Goal: Task Accomplishment & Management: Use online tool/utility

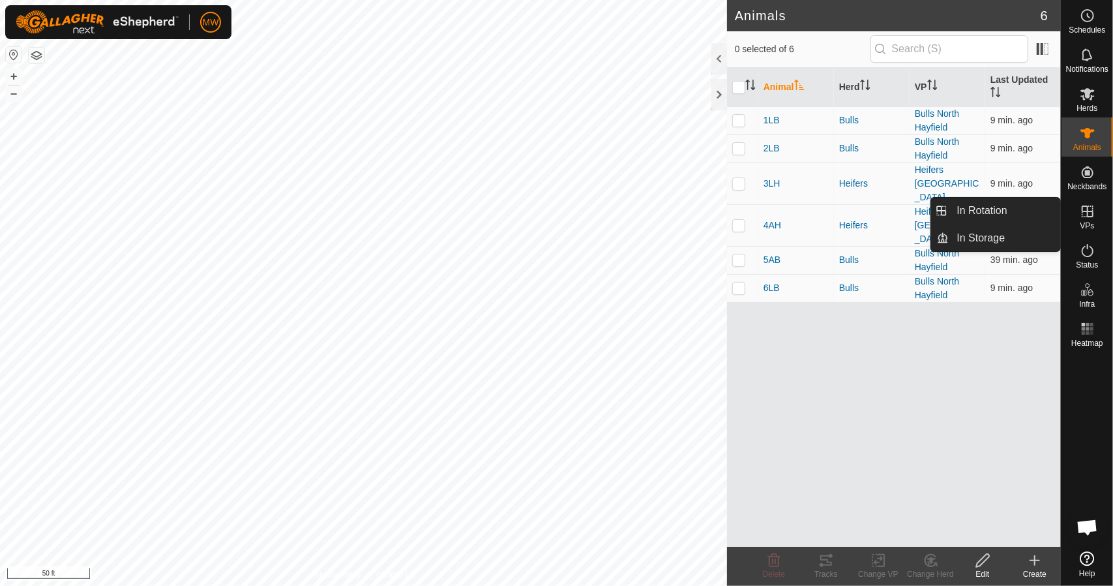
click at [1086, 224] on span "VPs" at bounding box center [1087, 226] width 14 height 8
click at [999, 208] on link "In Rotation" at bounding box center [1005, 211] width 112 height 26
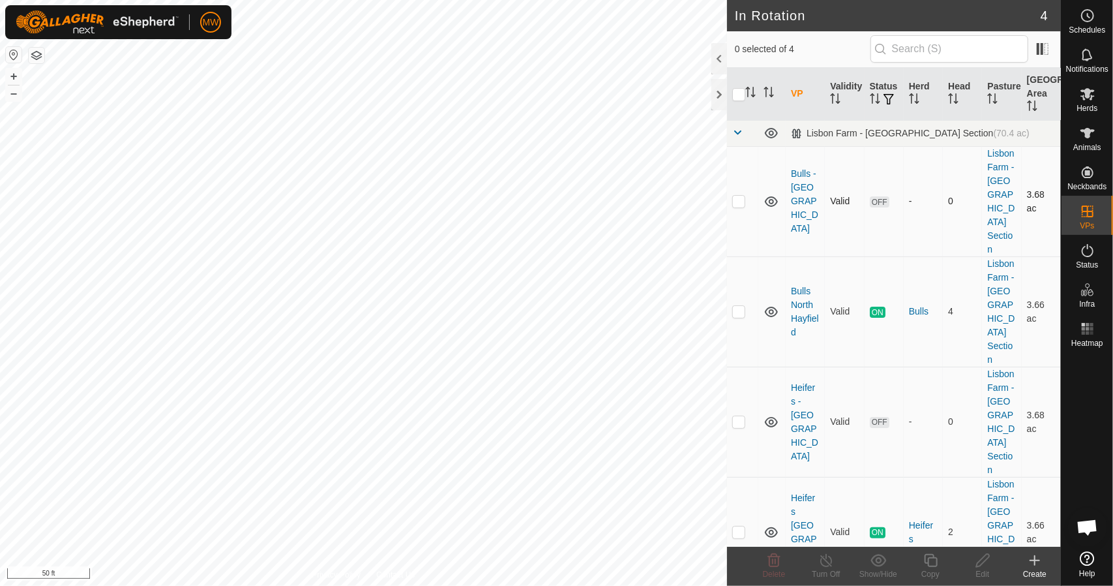
click at [743, 196] on p-checkbox at bounding box center [738, 201] width 13 height 10
checkbox input "true"
click at [987, 555] on icon at bounding box center [983, 560] width 16 height 16
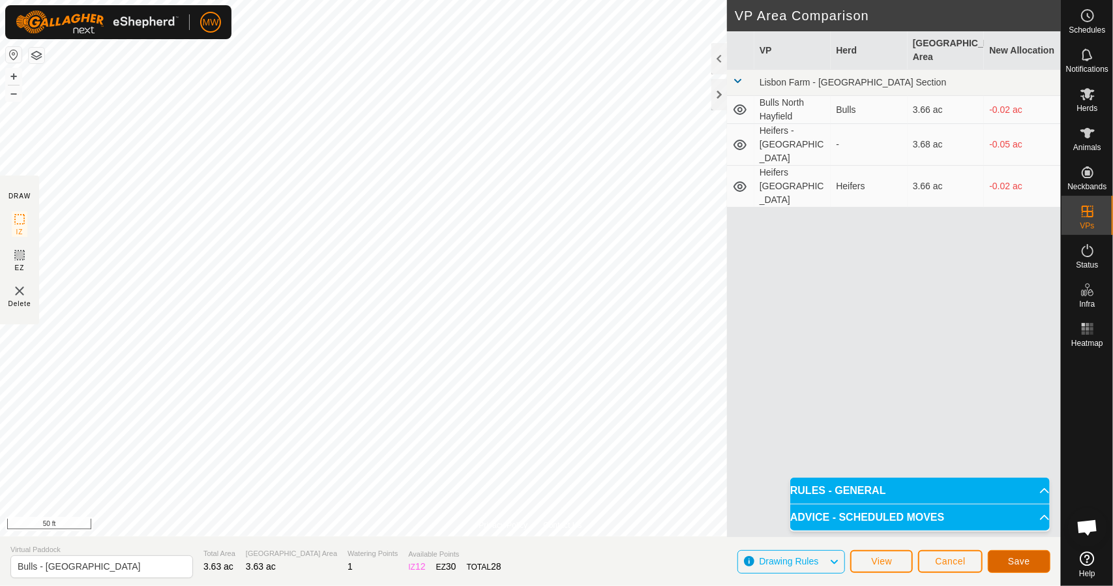
click at [1000, 560] on button "Save" at bounding box center [1019, 561] width 63 height 23
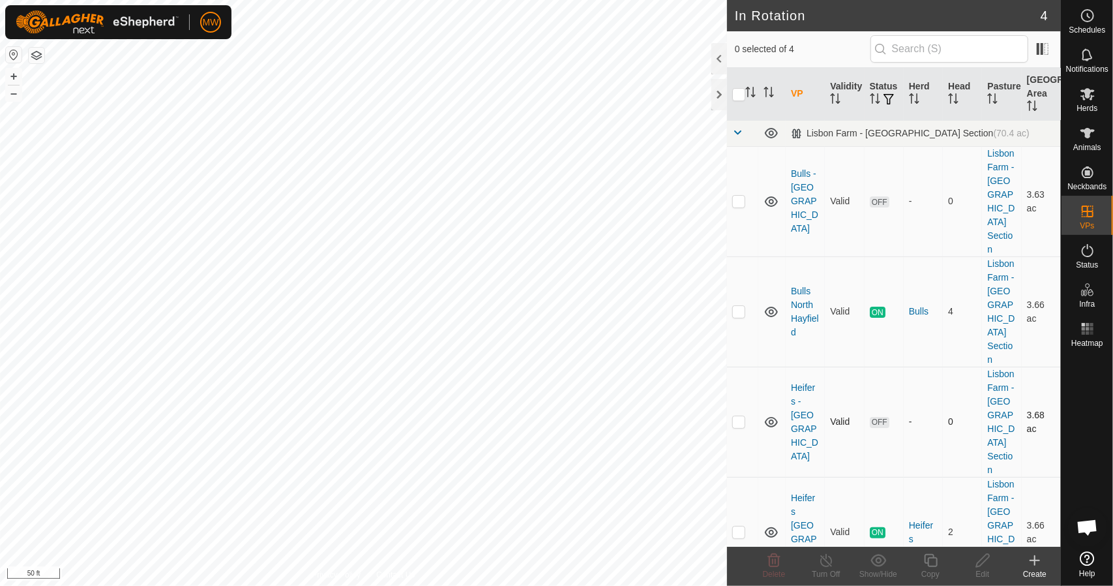
click at [738, 416] on p-checkbox at bounding box center [738, 421] width 13 height 10
checkbox input "true"
click at [996, 569] on div "Edit" at bounding box center [983, 574] width 52 height 12
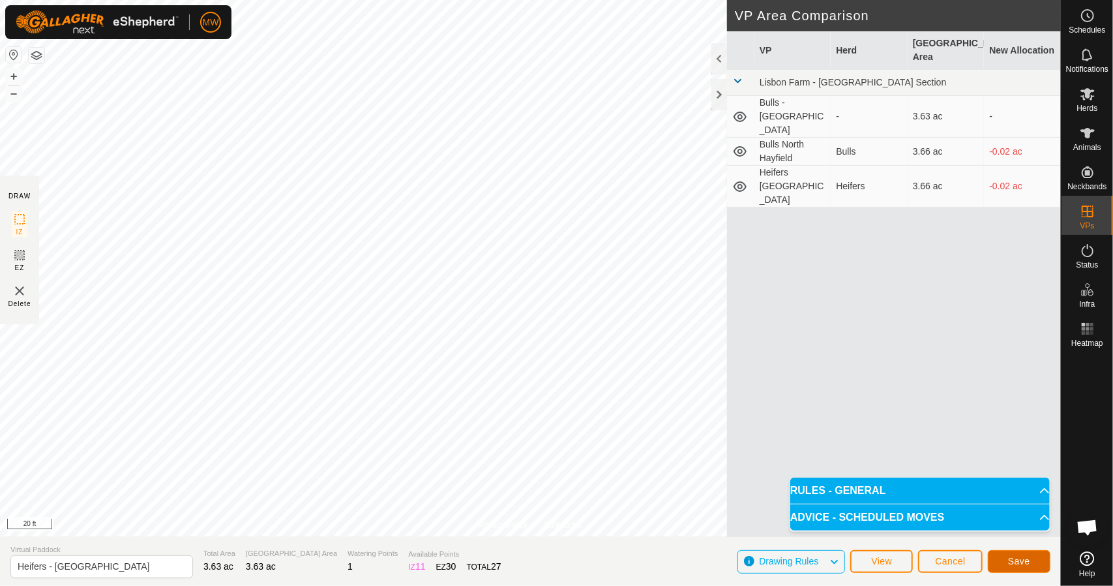
click at [1013, 566] on button "Save" at bounding box center [1019, 561] width 63 height 23
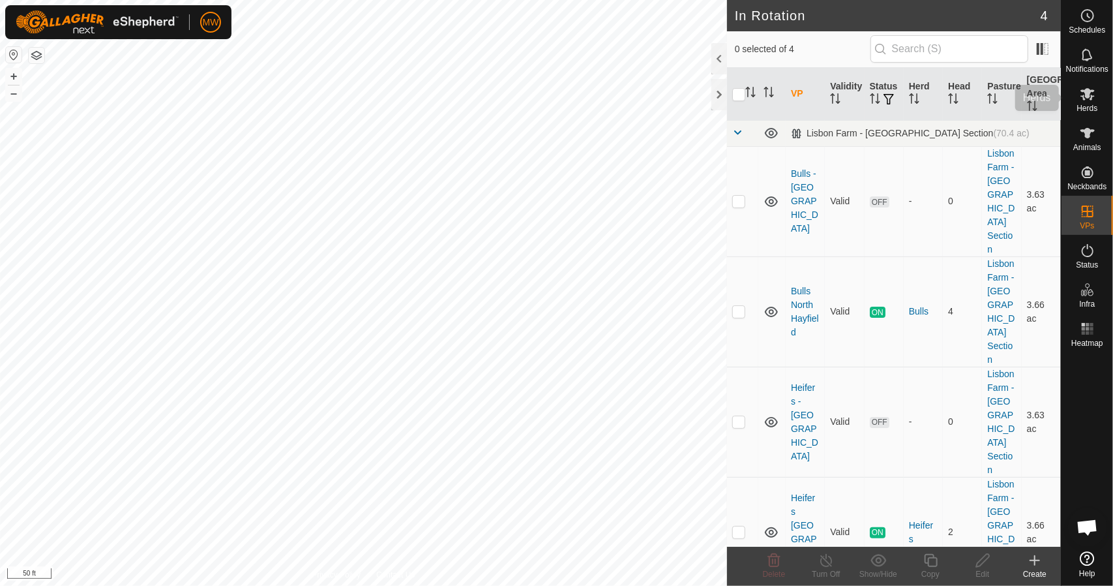
click at [1087, 102] on es-mob-svg-icon at bounding box center [1087, 93] width 23 height 21
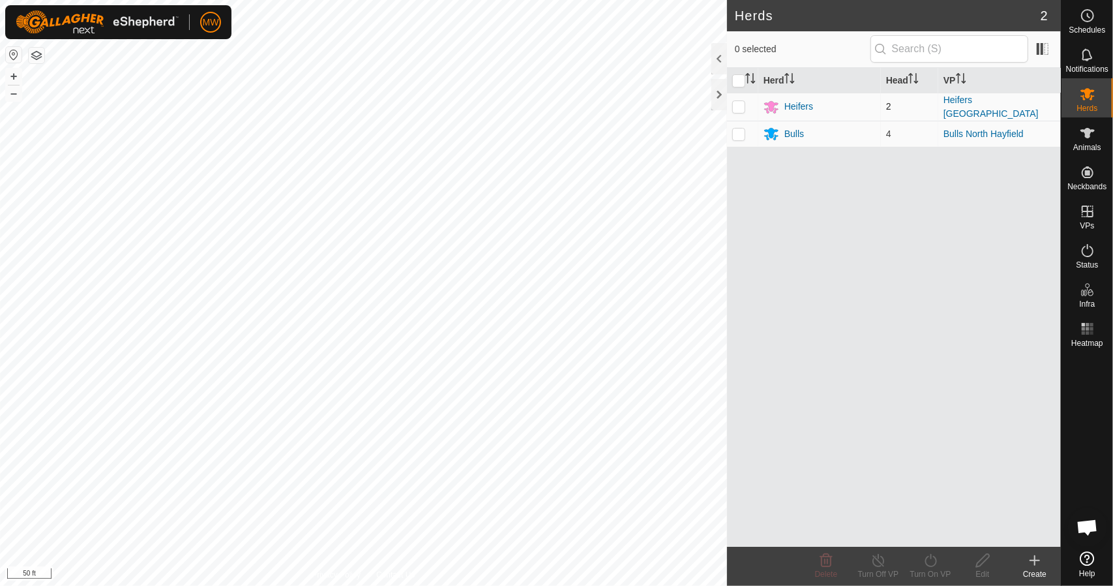
click at [729, 101] on td at bounding box center [742, 107] width 31 height 28
checkbox input "true"
click at [921, 552] on div "Turn On VP" at bounding box center [930, 565] width 52 height 39
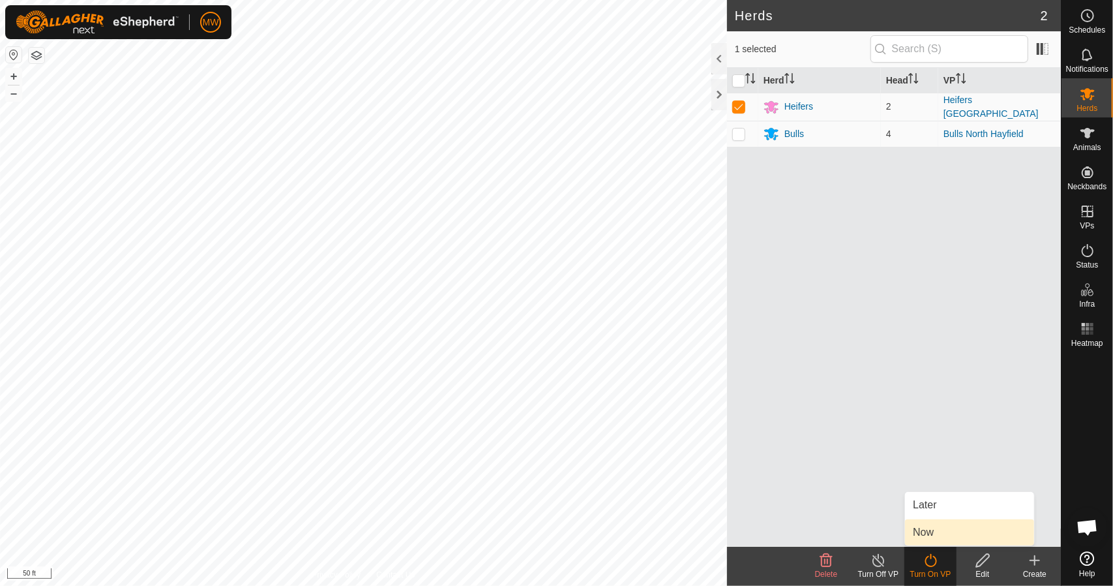
click at [931, 531] on link "Now" at bounding box center [969, 532] width 129 height 26
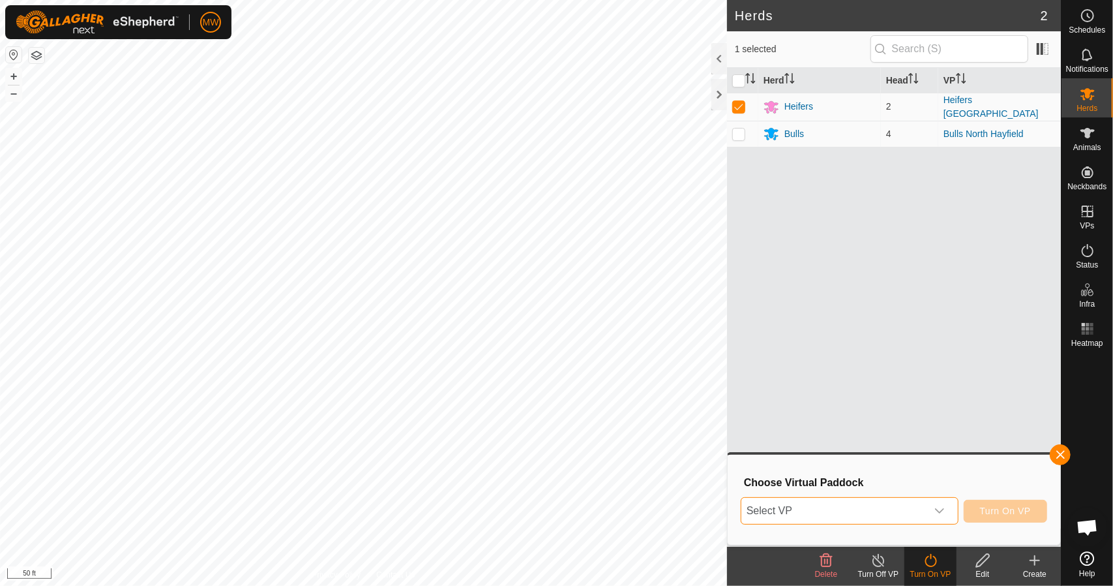
click at [803, 501] on span "Select VP" at bounding box center [833, 511] width 185 height 26
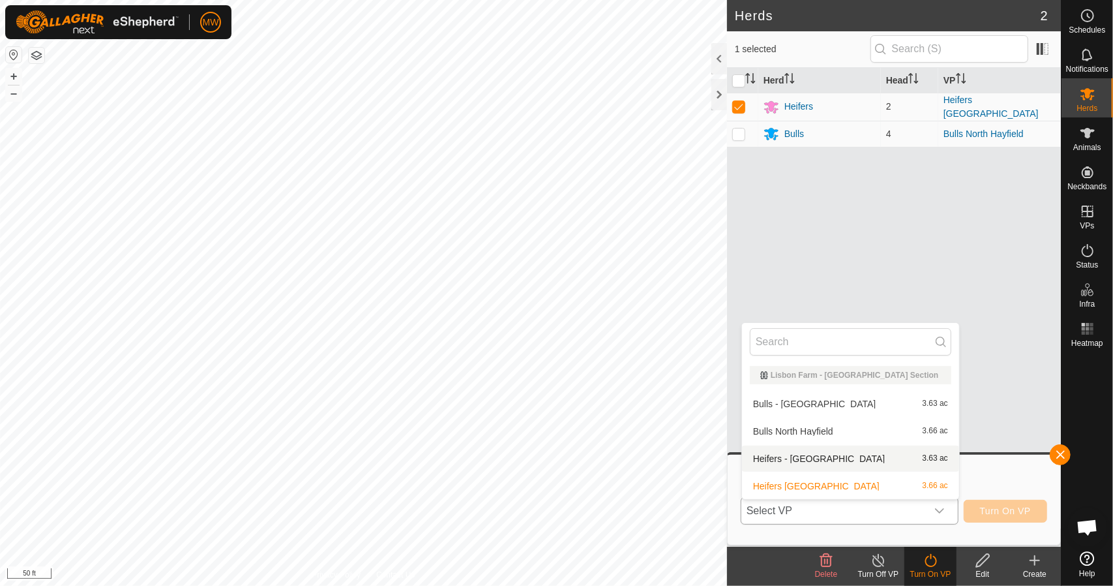
click at [781, 455] on li "Heifers - [GEOGRAPHIC_DATA] 3.63 ac" at bounding box center [850, 458] width 217 height 26
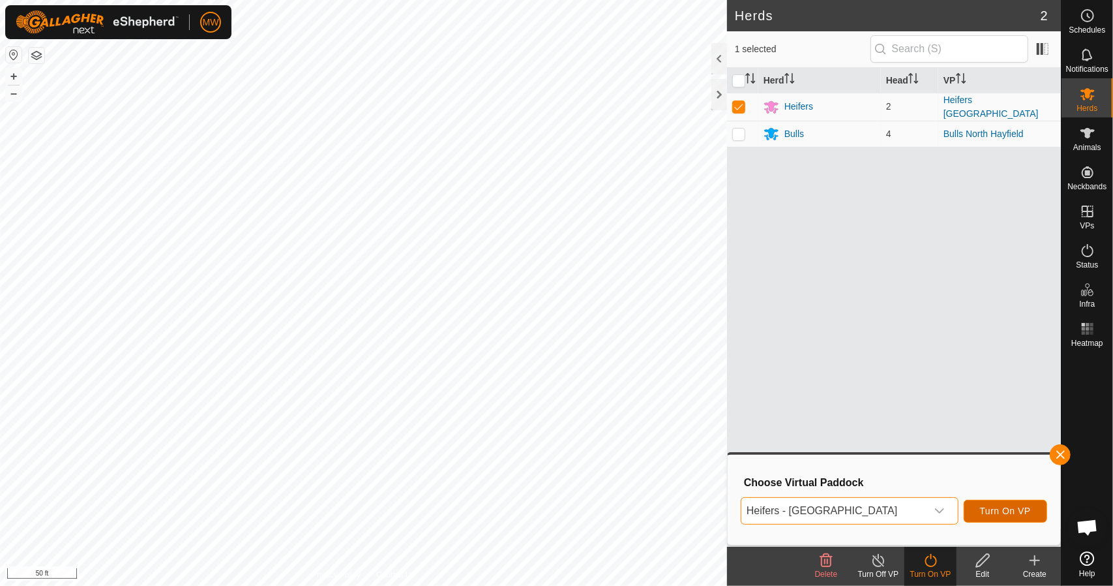
click at [1007, 510] on span "Turn On VP" at bounding box center [1005, 510] width 51 height 10
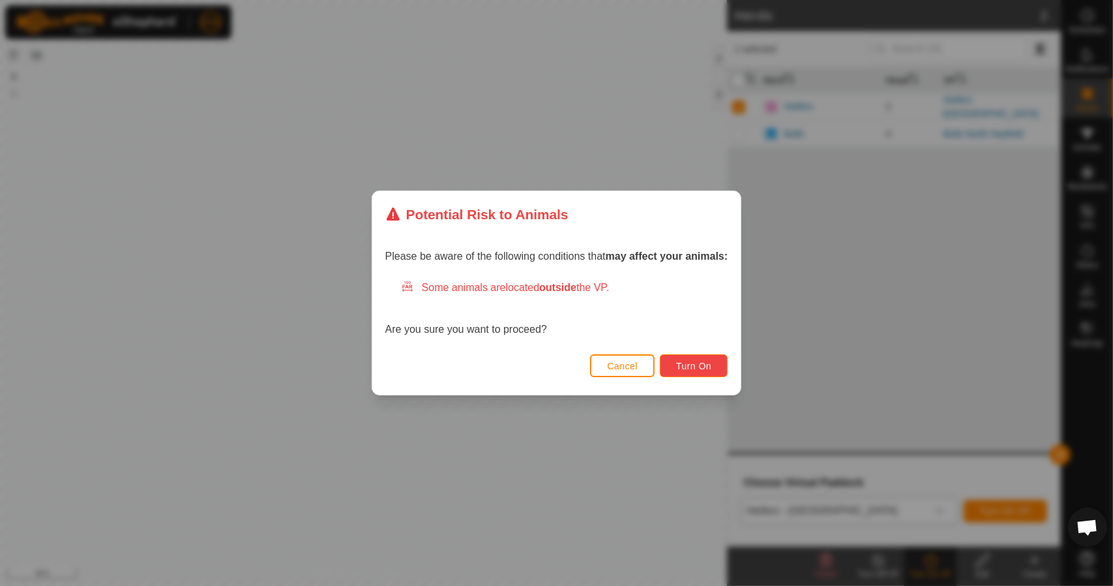
click at [701, 364] on span "Turn On" at bounding box center [693, 366] width 35 height 10
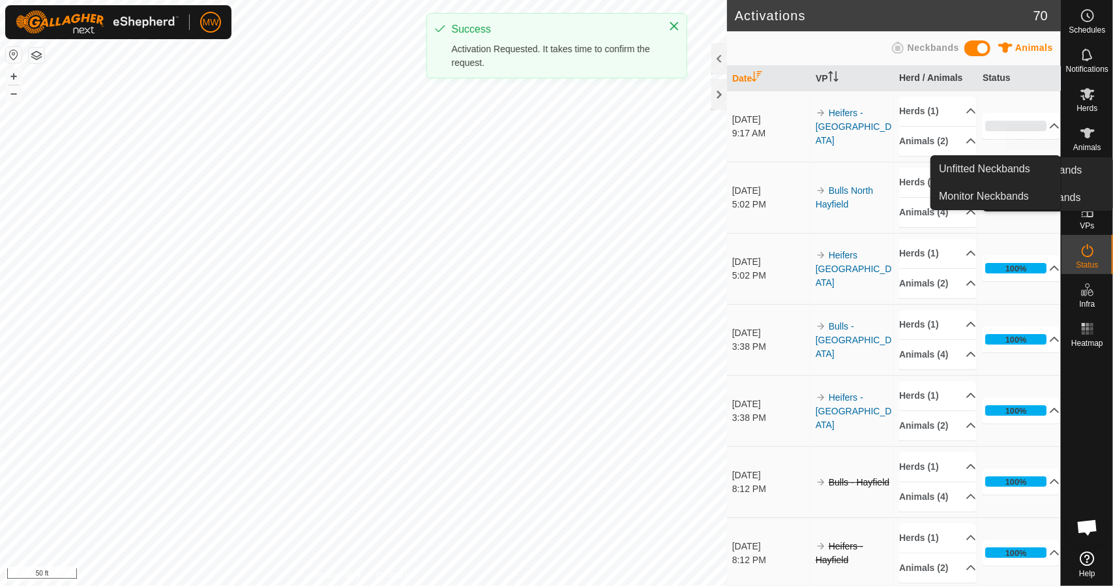
click at [1082, 105] on span "Herds" at bounding box center [1087, 108] width 21 height 8
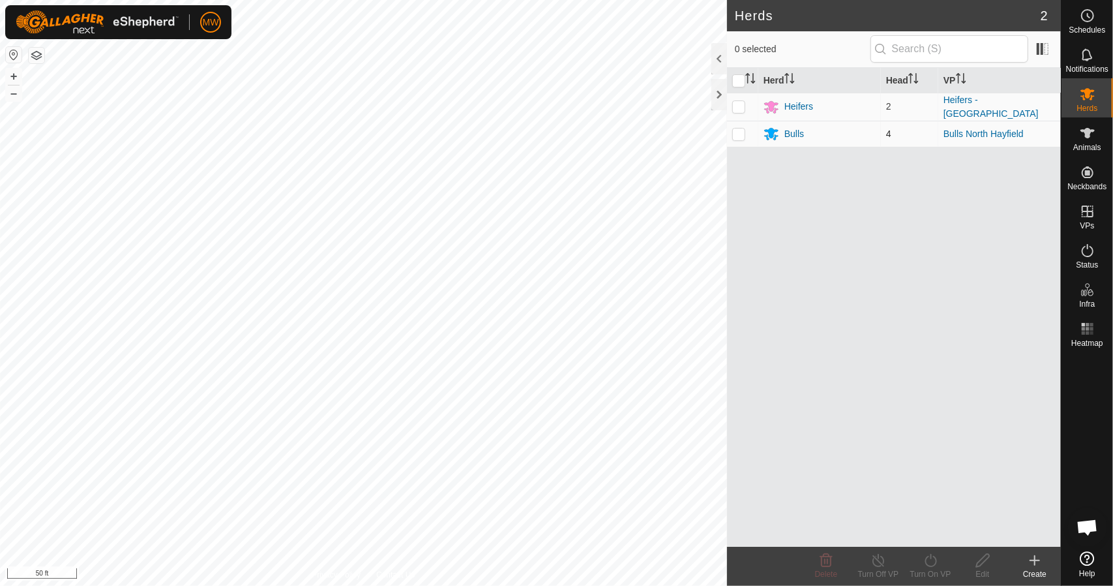
click at [740, 132] on p-checkbox at bounding box center [738, 133] width 13 height 10
checkbox input "true"
click at [929, 569] on div "Turn On VP" at bounding box center [930, 574] width 52 height 12
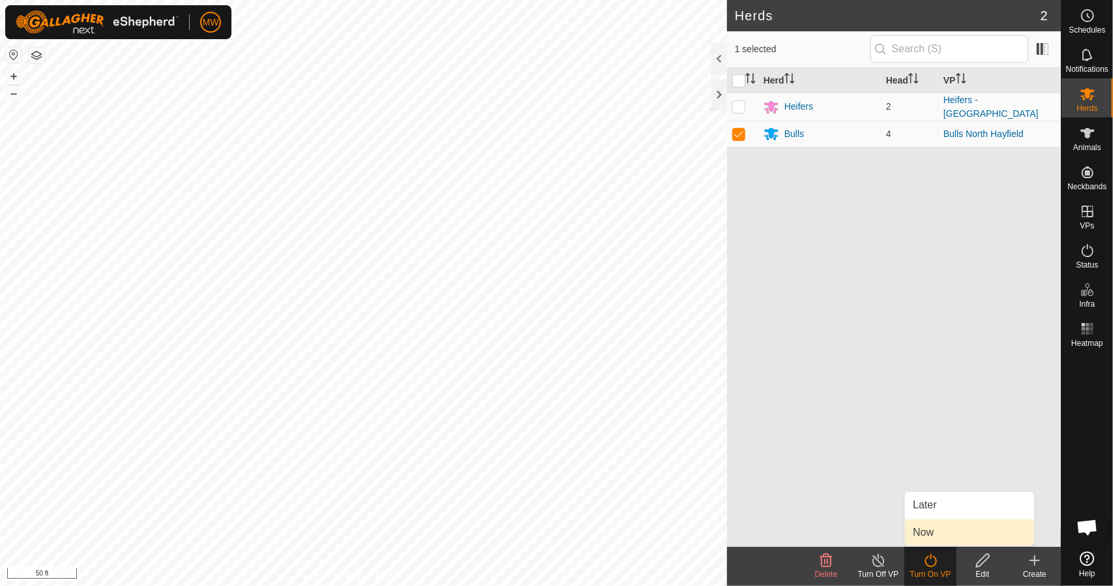
click at [911, 531] on link "Now" at bounding box center [969, 532] width 129 height 26
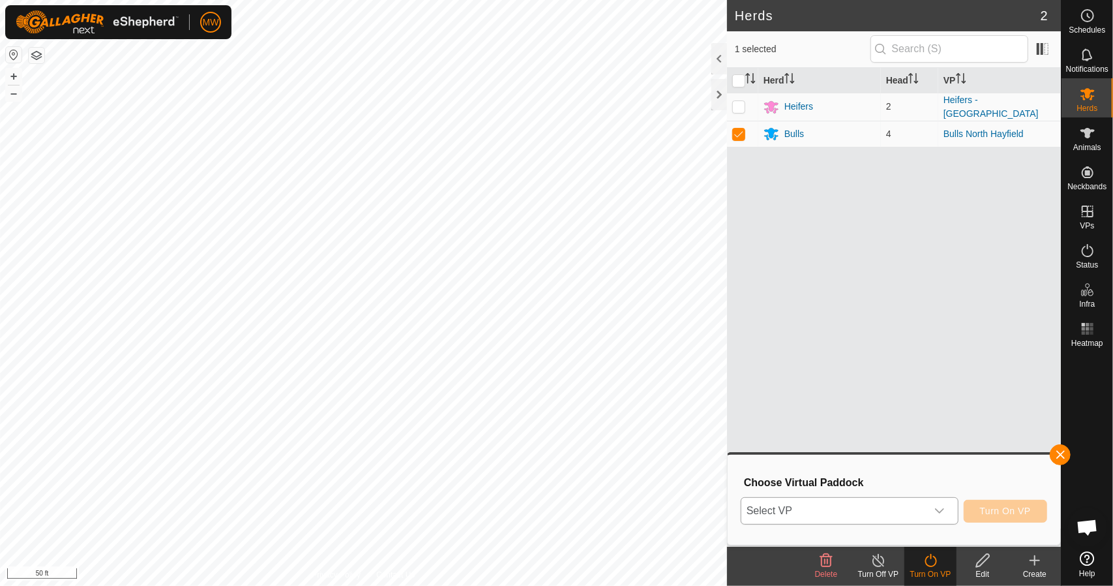
click at [763, 506] on span "Select VP" at bounding box center [833, 511] width 185 height 26
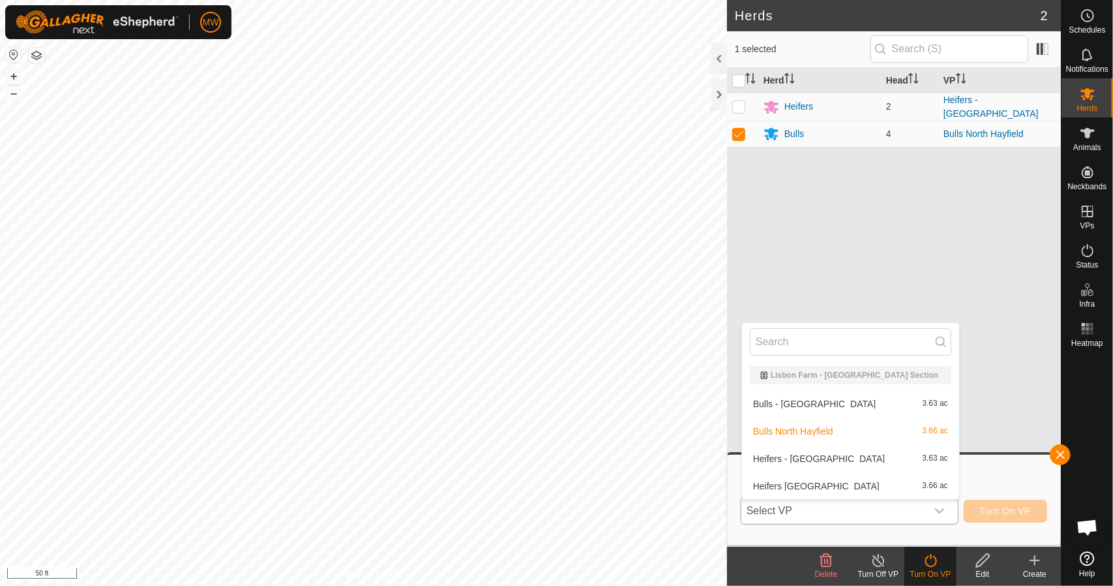
click at [773, 404] on li "Bulls - North Hayfield 3.63 ac" at bounding box center [850, 404] width 217 height 26
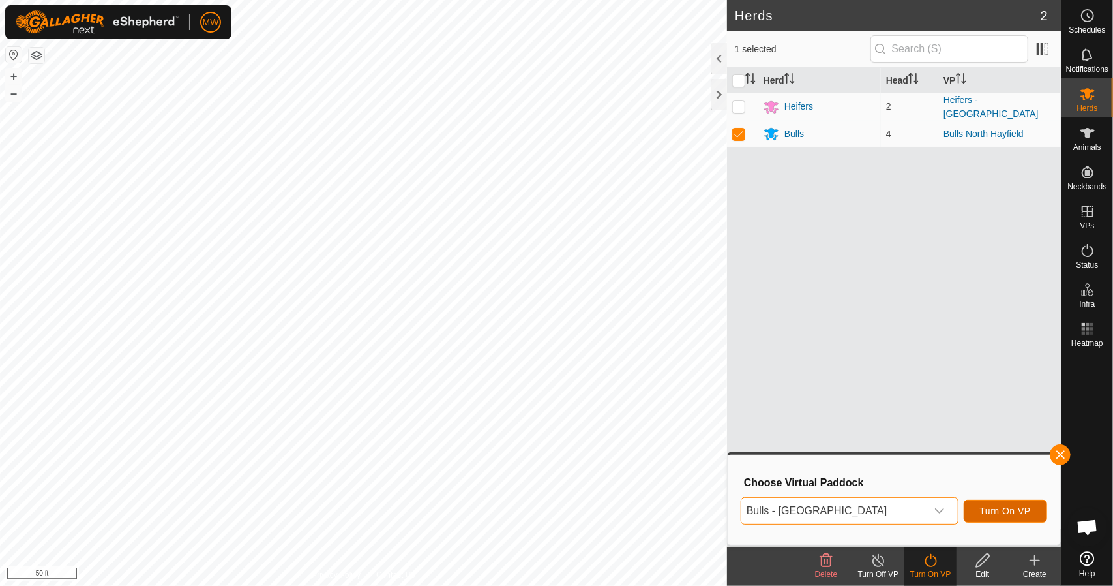
click at [982, 508] on span "Turn On VP" at bounding box center [1005, 510] width 51 height 10
